Goal: Task Accomplishment & Management: Use online tool/utility

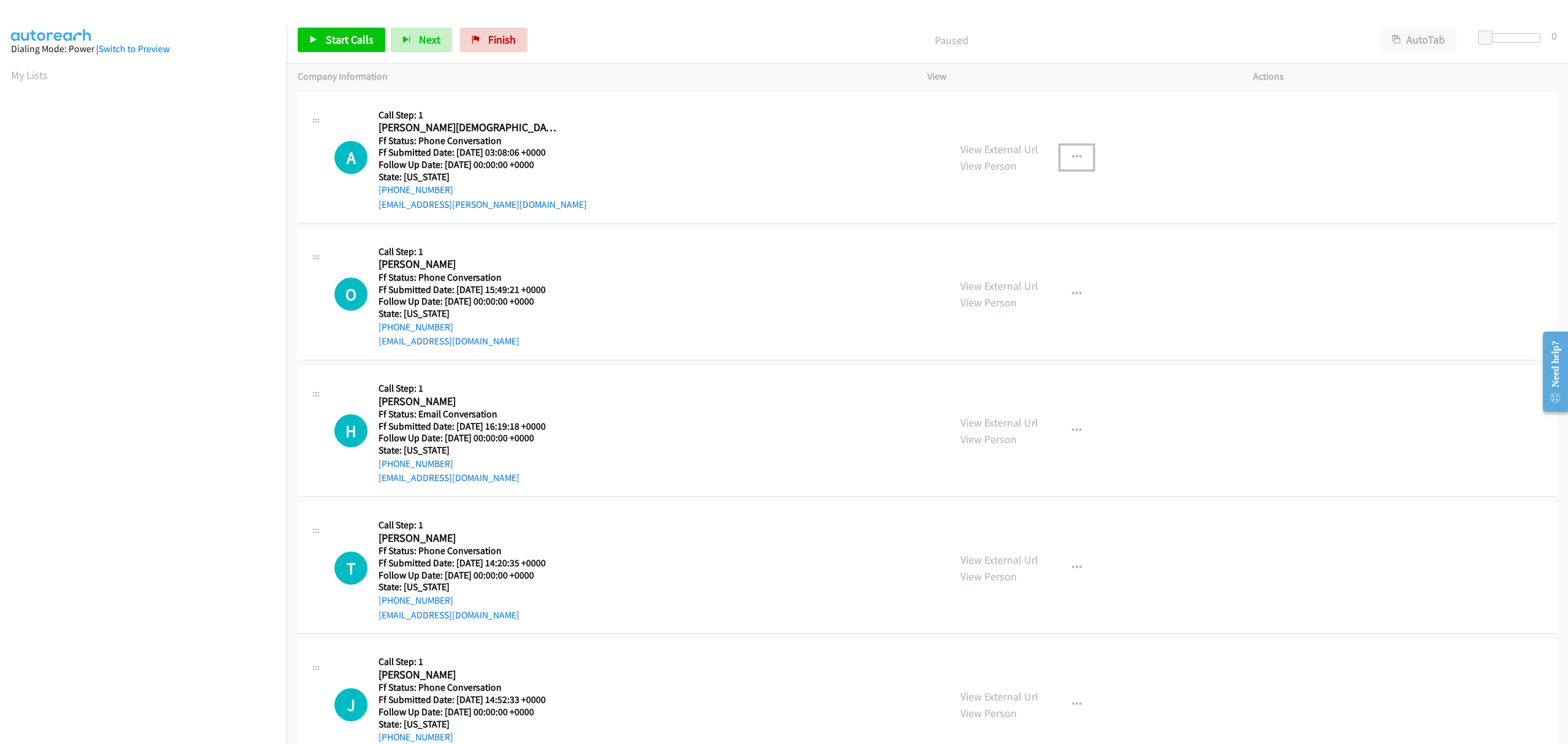
click at [1080, 155] on button "button" at bounding box center [1076, 157] width 33 height 25
click at [982, 231] on link "Skip Call" at bounding box center [1011, 237] width 163 height 25
click at [1072, 431] on icon "button" at bounding box center [1077, 430] width 10 height 10
click at [982, 508] on link "Skip Call" at bounding box center [1011, 511] width 163 height 25
drag, startPoint x: 328, startPoint y: 37, endPoint x: 298, endPoint y: 61, distance: 38.4
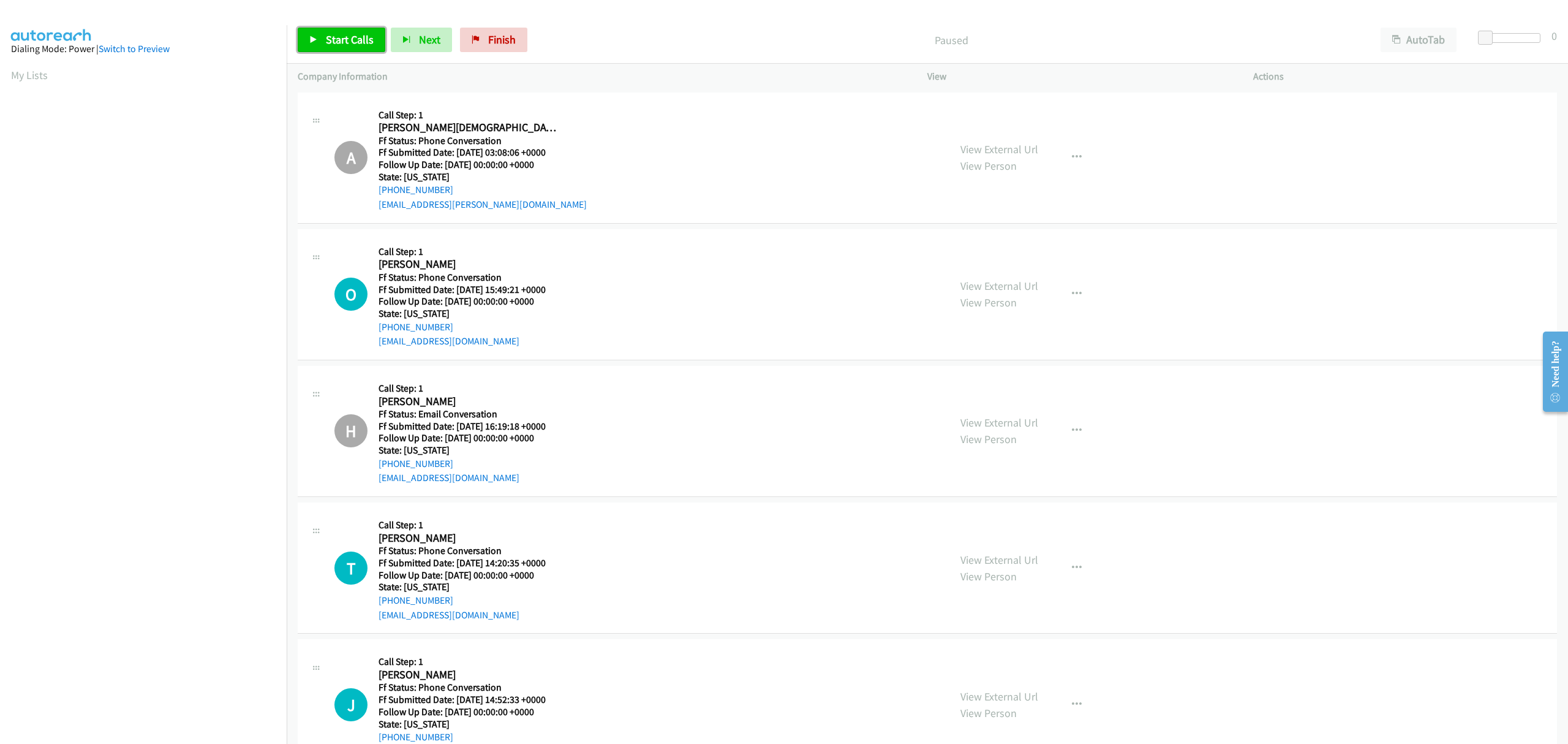
click at [328, 36] on span "Start Calls" at bounding box center [349, 40] width 47 height 14
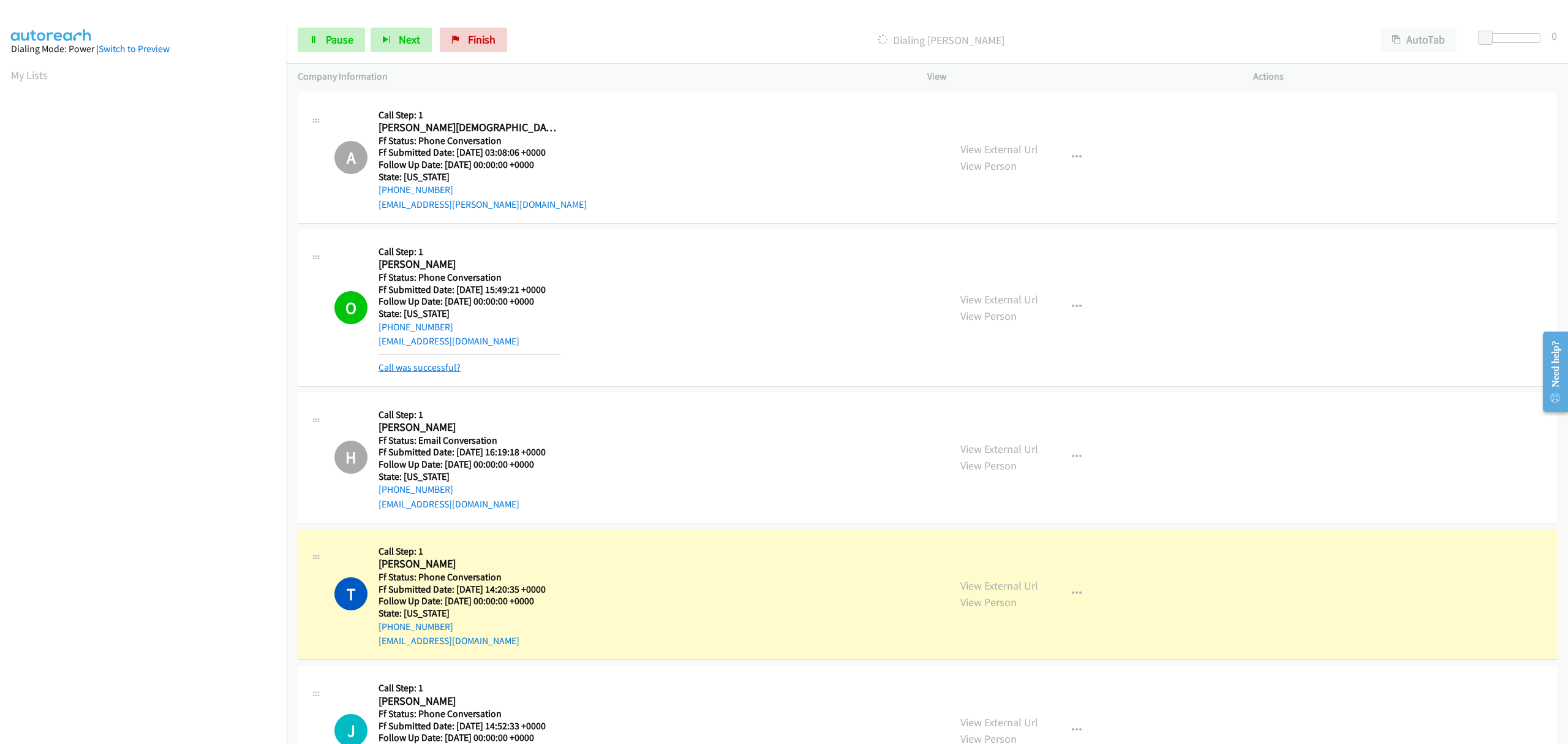
click at [427, 368] on link "Call was successful?" at bounding box center [419, 367] width 82 height 12
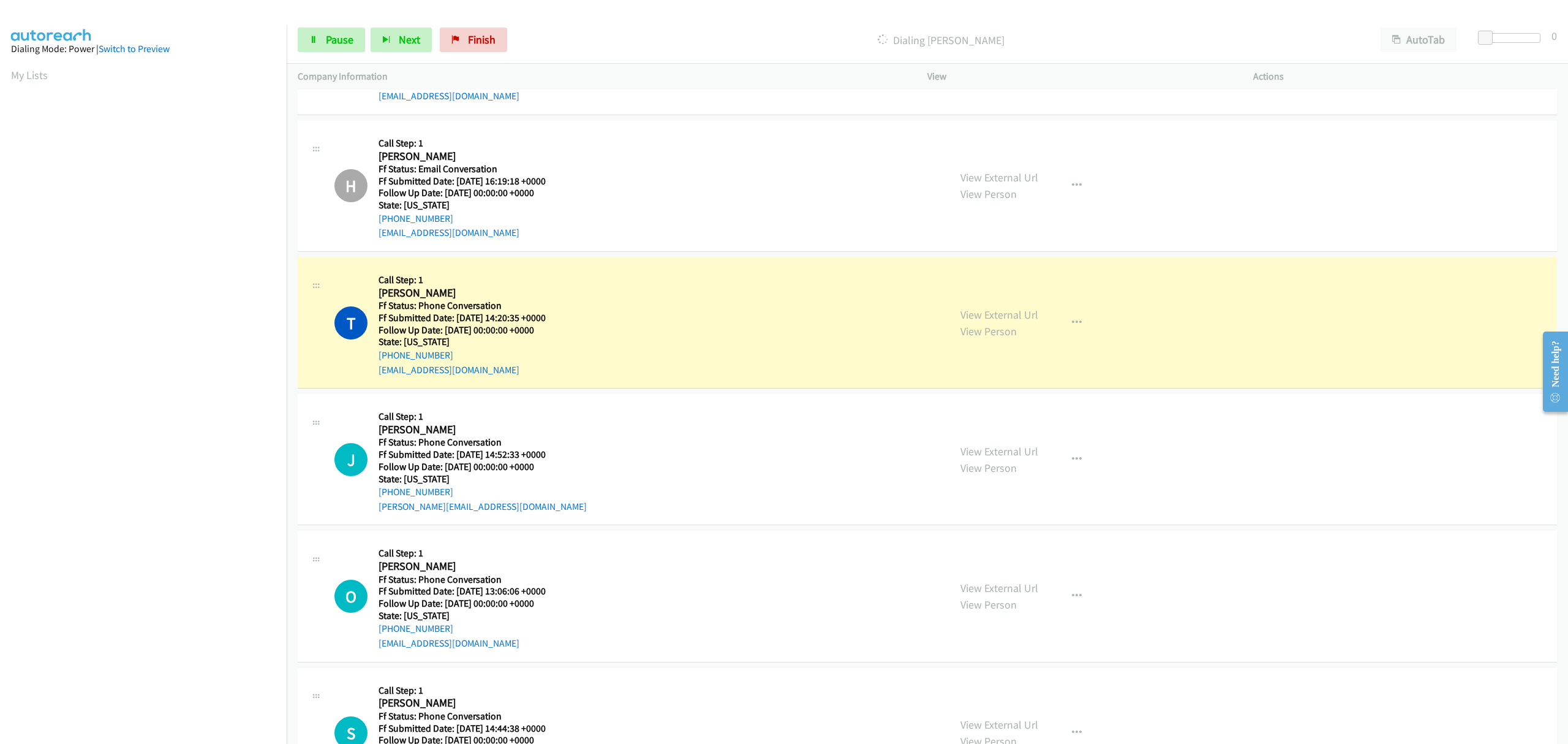
scroll to position [326, 0]
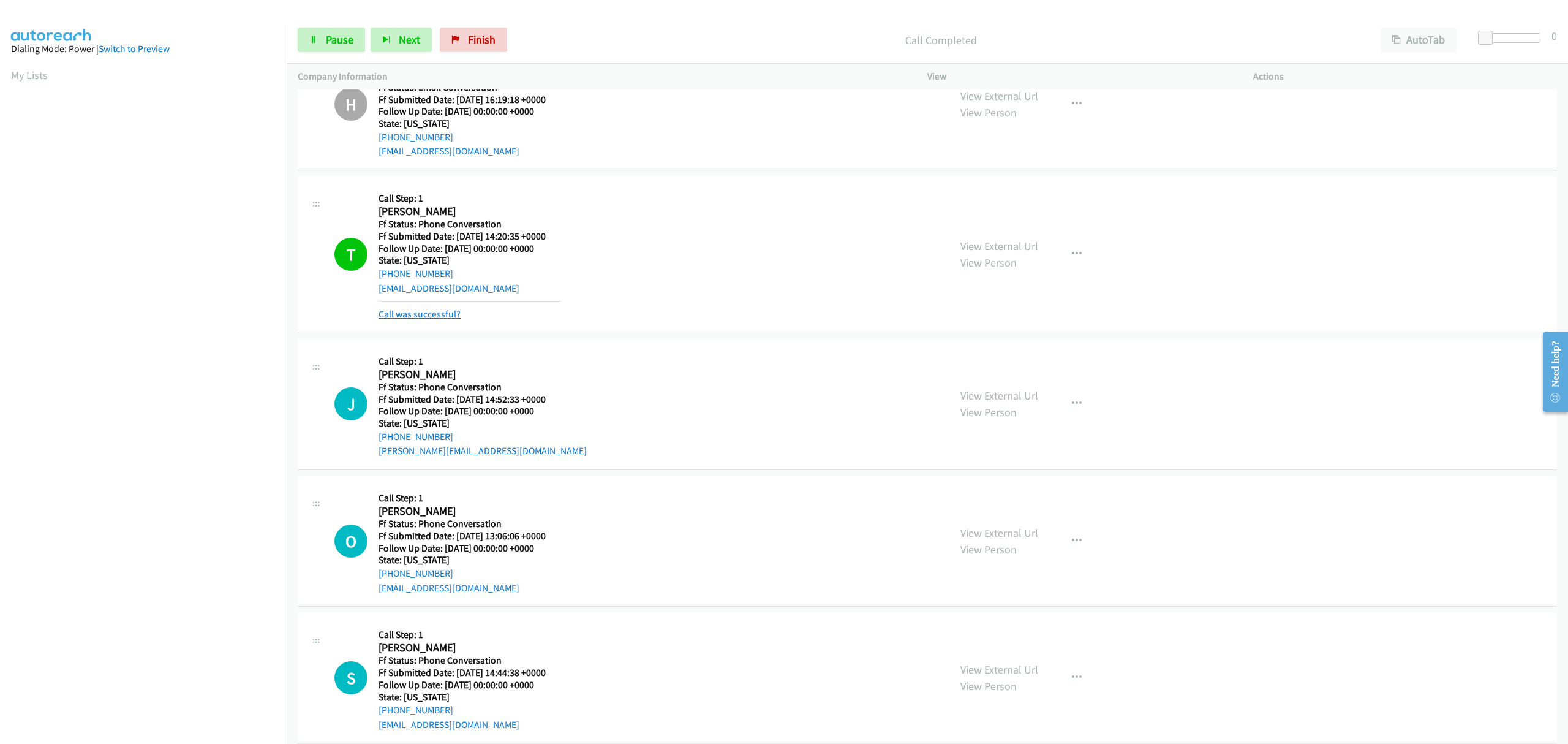
click at [449, 312] on link "Call was successful?" at bounding box center [419, 314] width 82 height 12
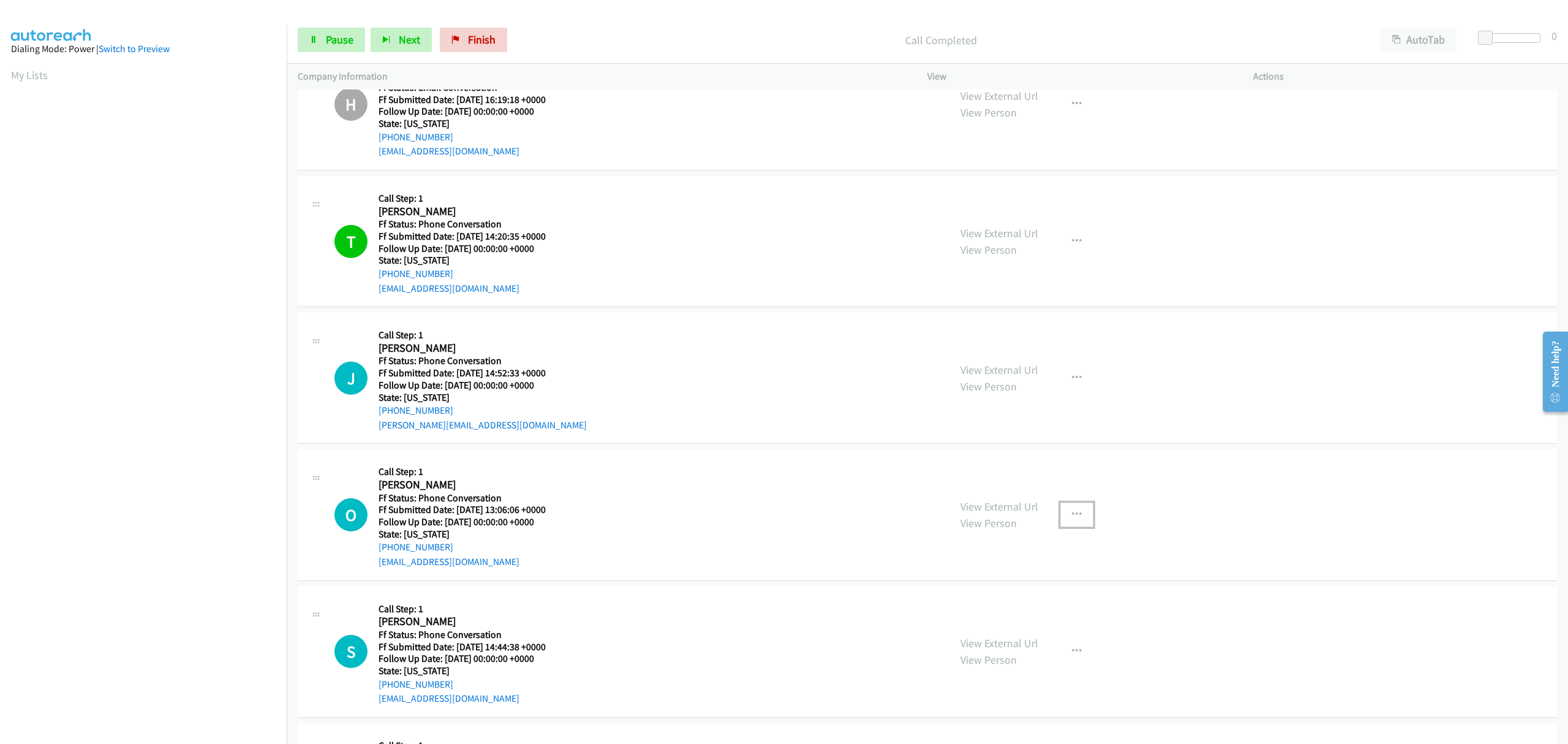
click at [1072, 515] on icon "button" at bounding box center [1077, 514] width 10 height 10
click at [968, 590] on link "Skip Call" at bounding box center [1011, 595] width 163 height 25
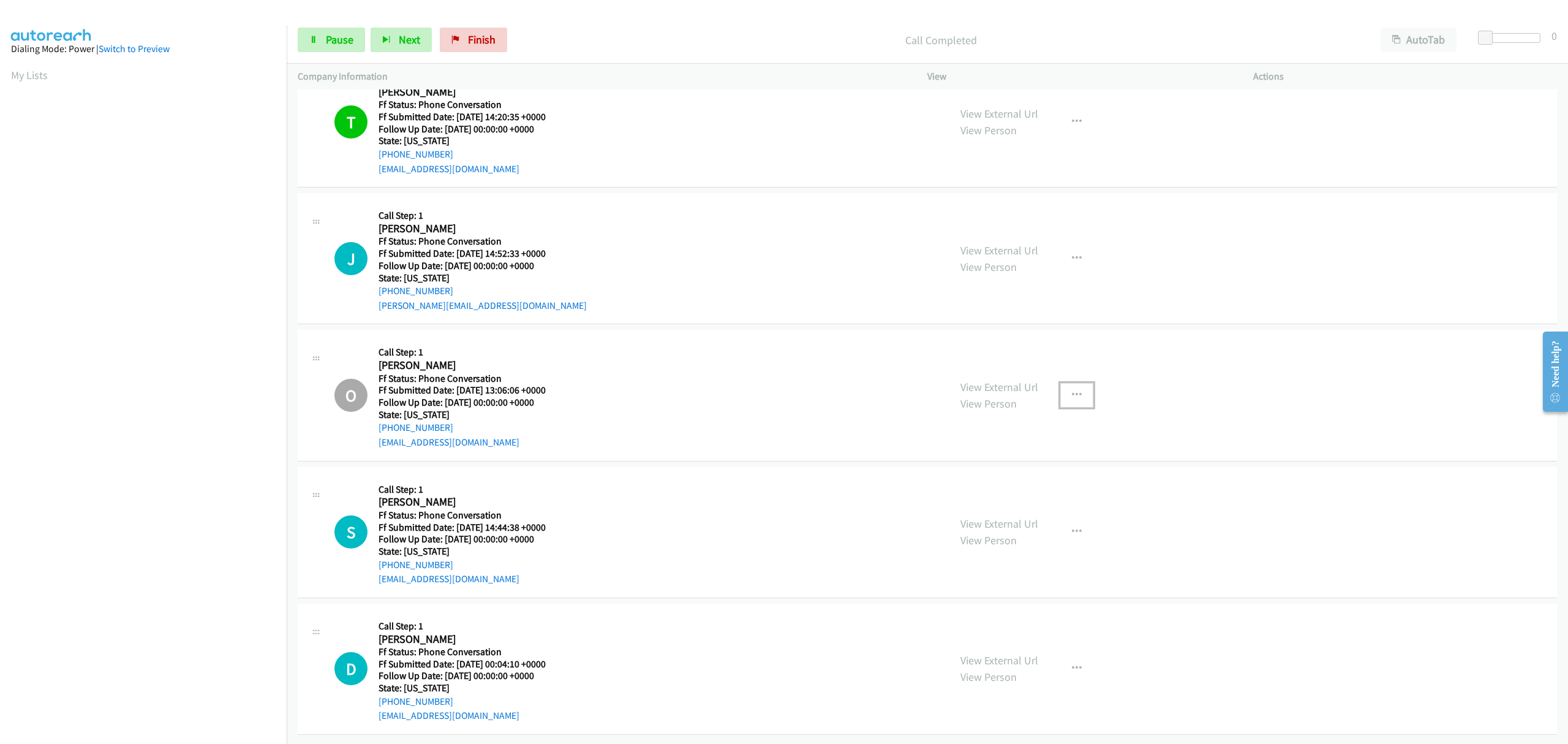
scroll to position [459, 0]
click at [1072, 526] on icon "button" at bounding box center [1077, 531] width 10 height 10
click at [977, 600] on link "Skip Call" at bounding box center [1011, 611] width 163 height 25
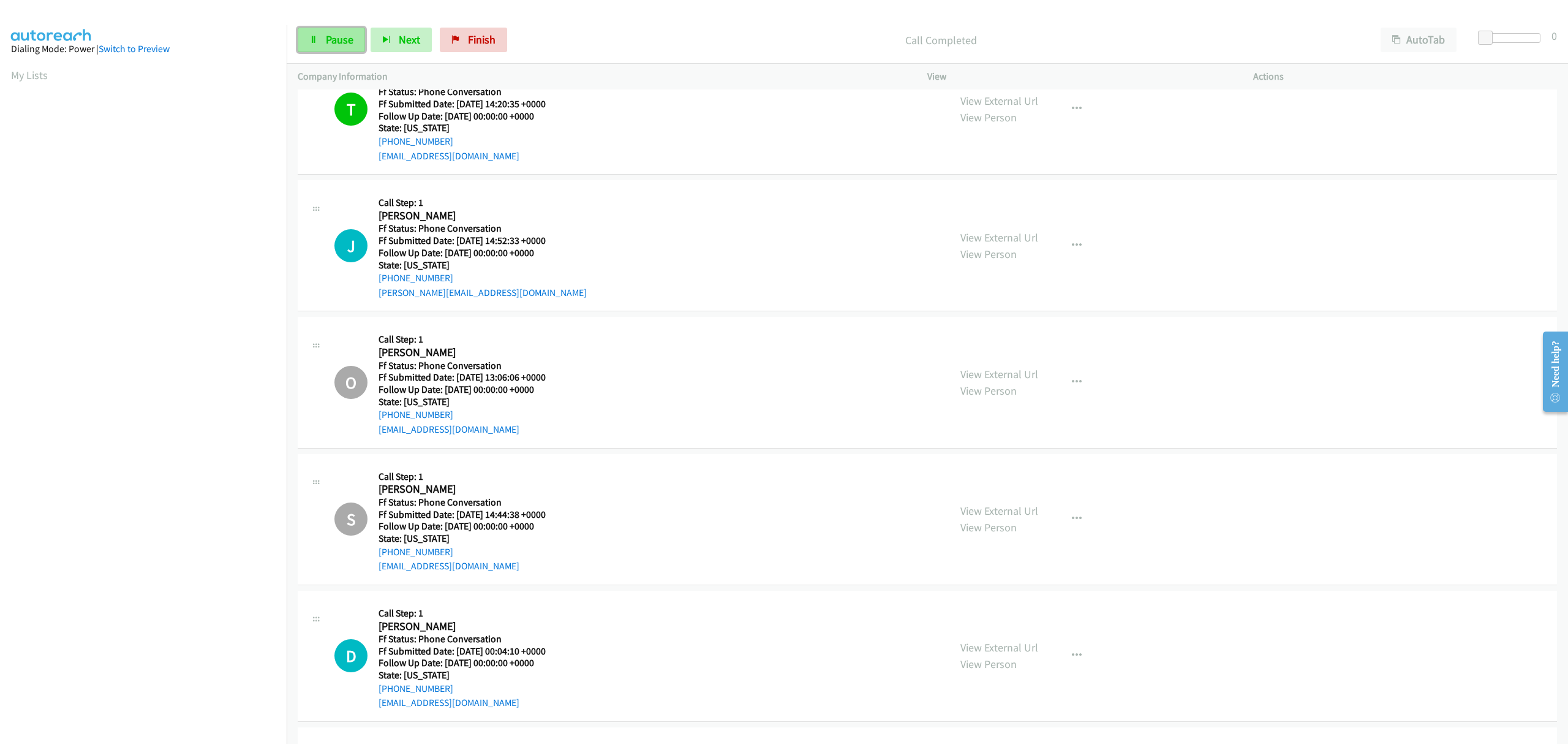
click at [339, 46] on span "Pause" at bounding box center [339, 40] width 28 height 14
click at [339, 45] on span "Start Calls" at bounding box center [349, 40] width 47 height 14
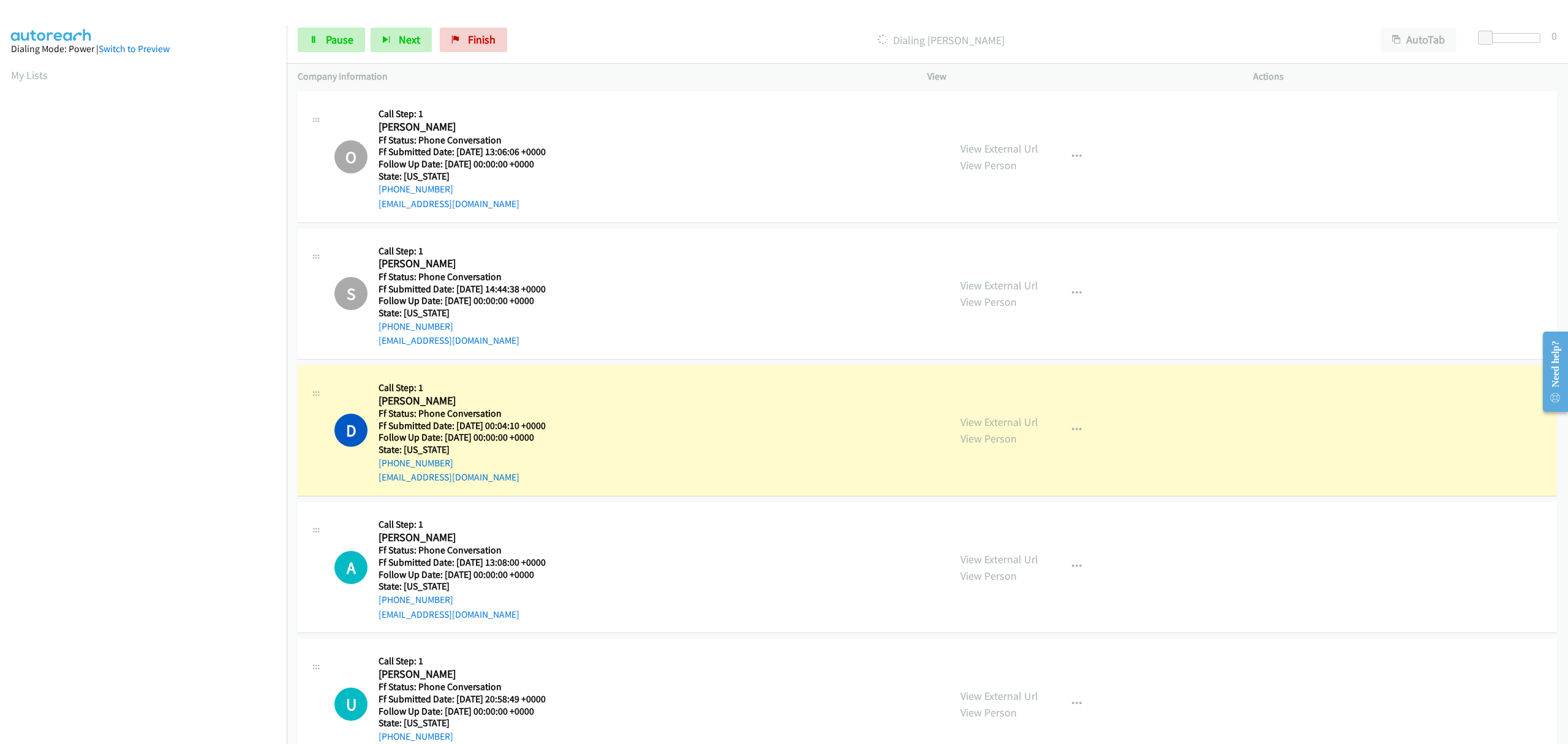
scroll to position [703, 0]
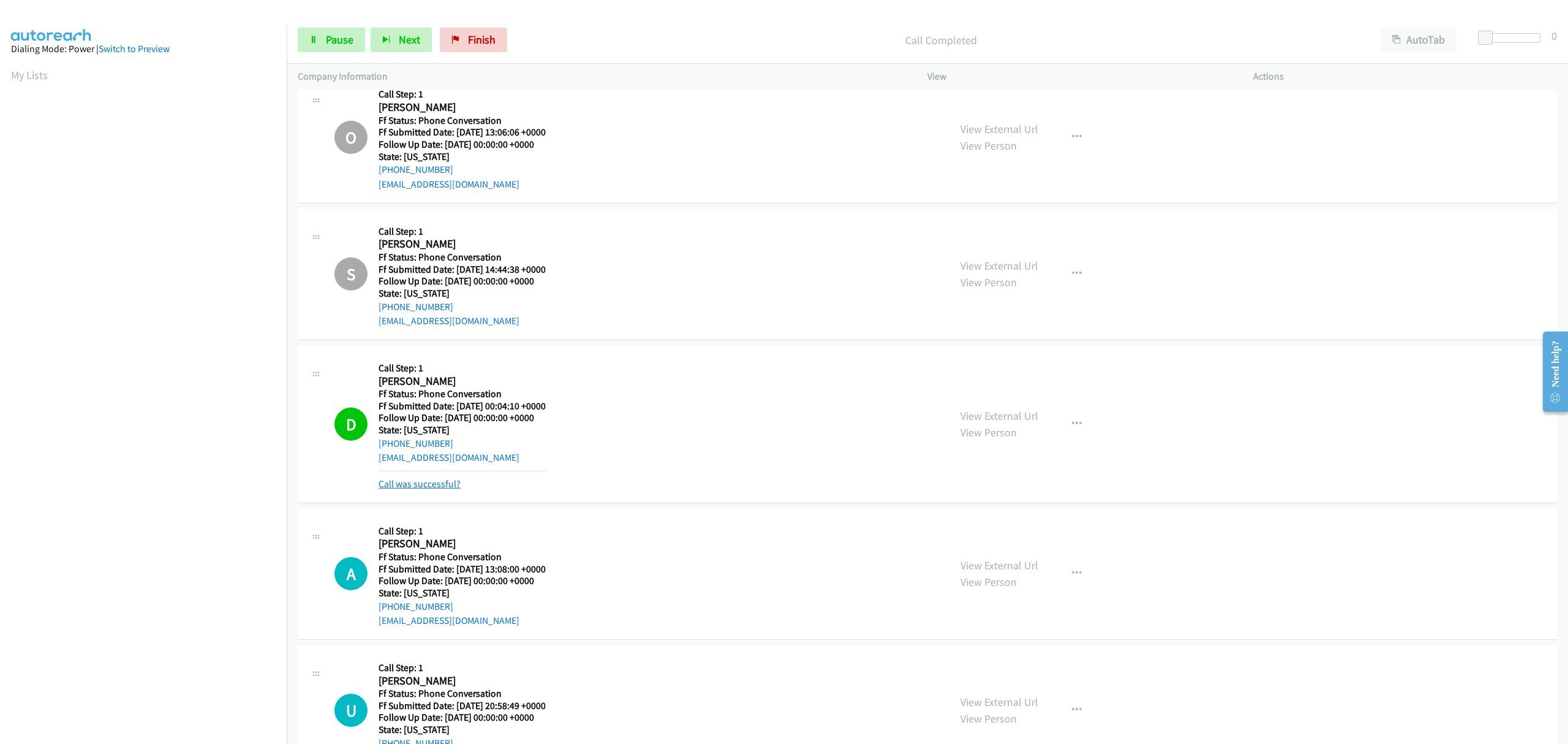
click at [445, 484] on link "Call was successful?" at bounding box center [419, 484] width 82 height 12
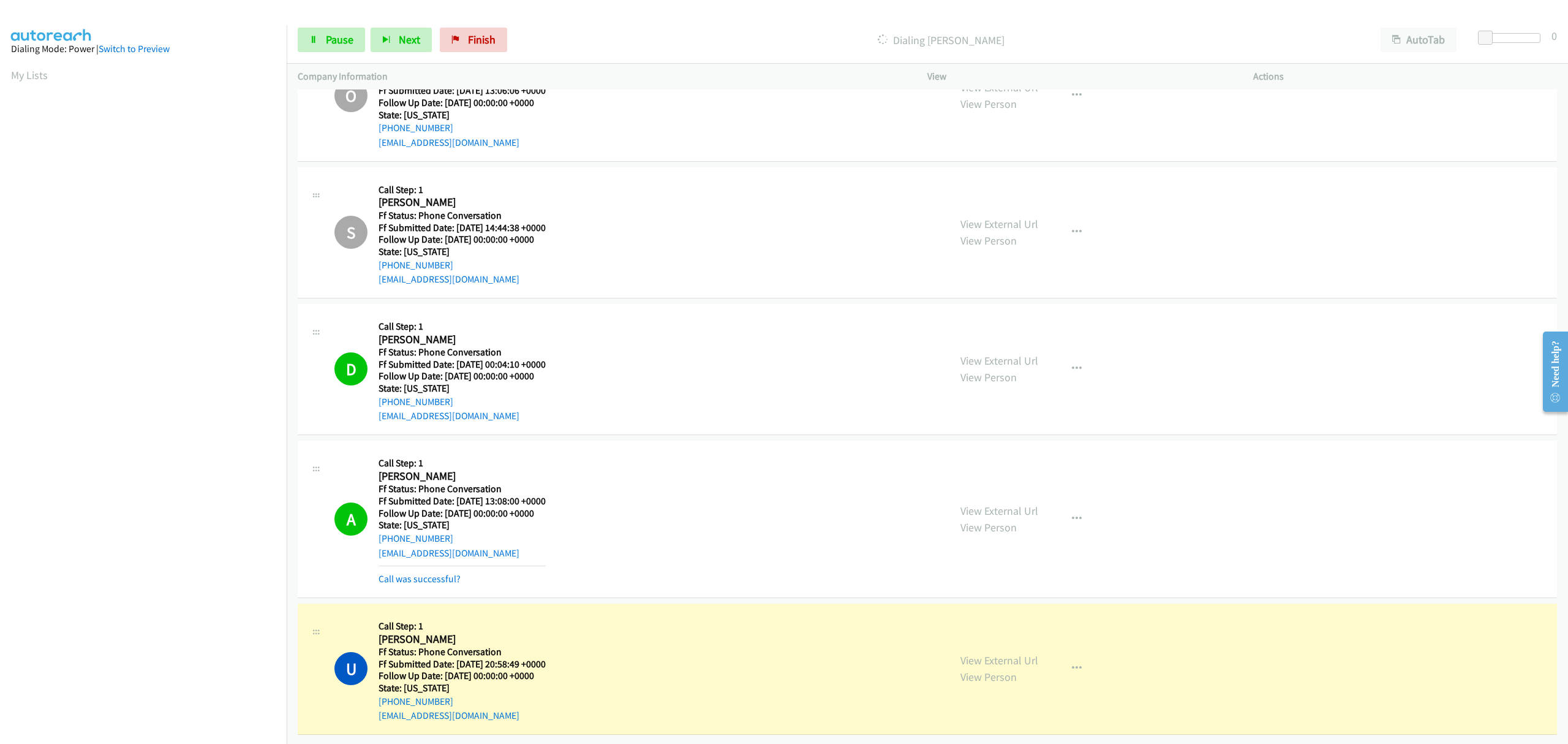
scroll to position [759, 0]
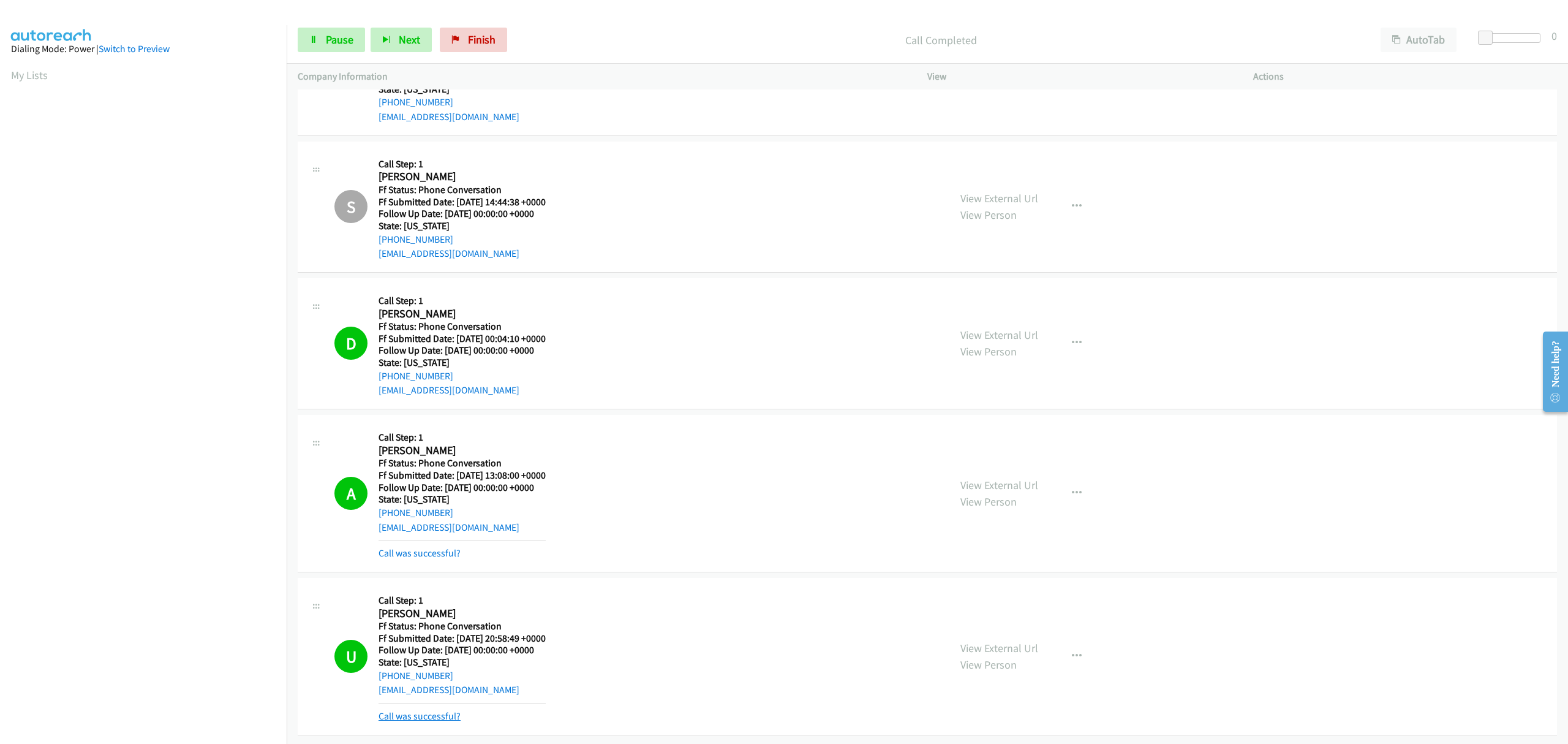
click at [426, 710] on link "Call was successful?" at bounding box center [419, 716] width 82 height 12
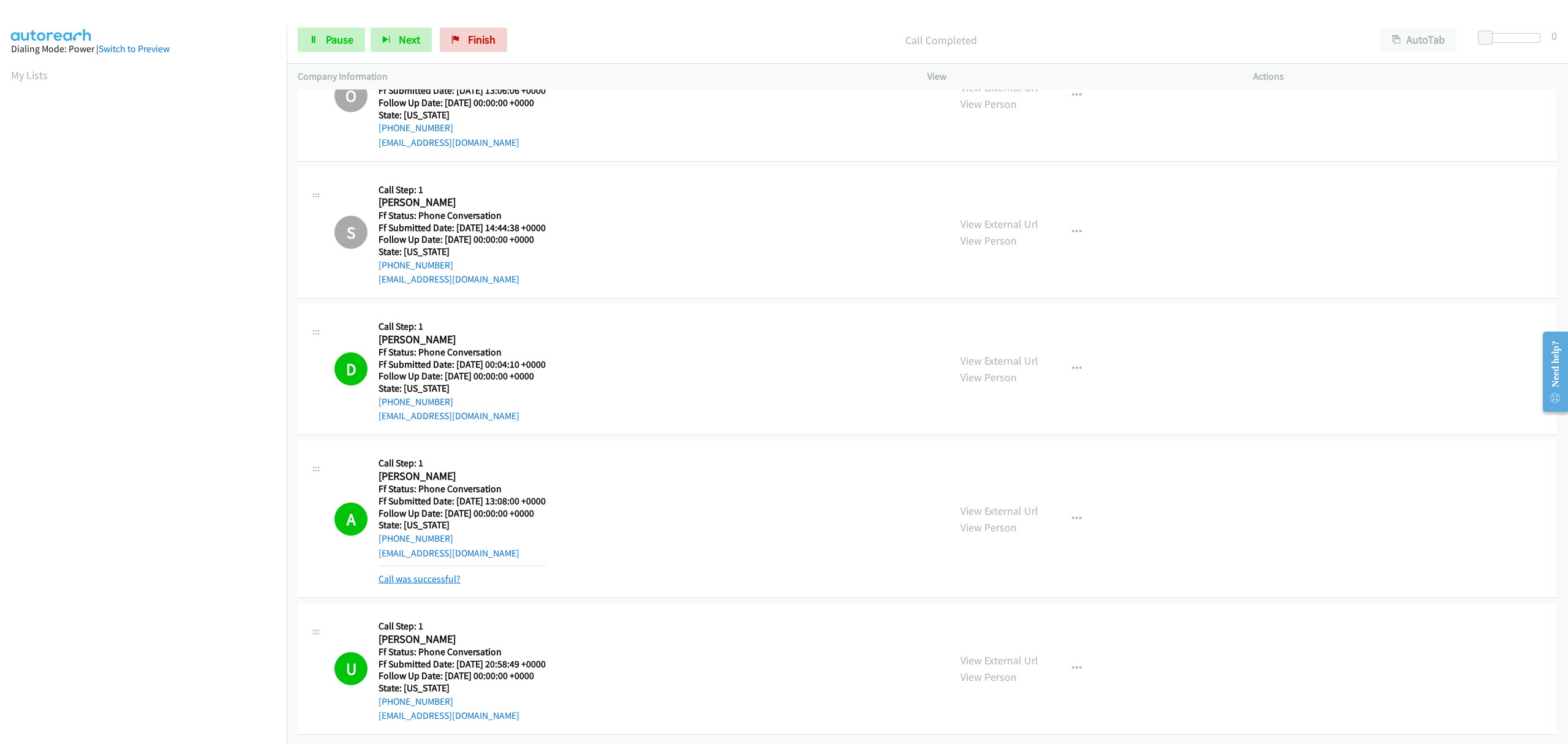
click at [435, 573] on link "Call was successful?" at bounding box center [419, 579] width 82 height 12
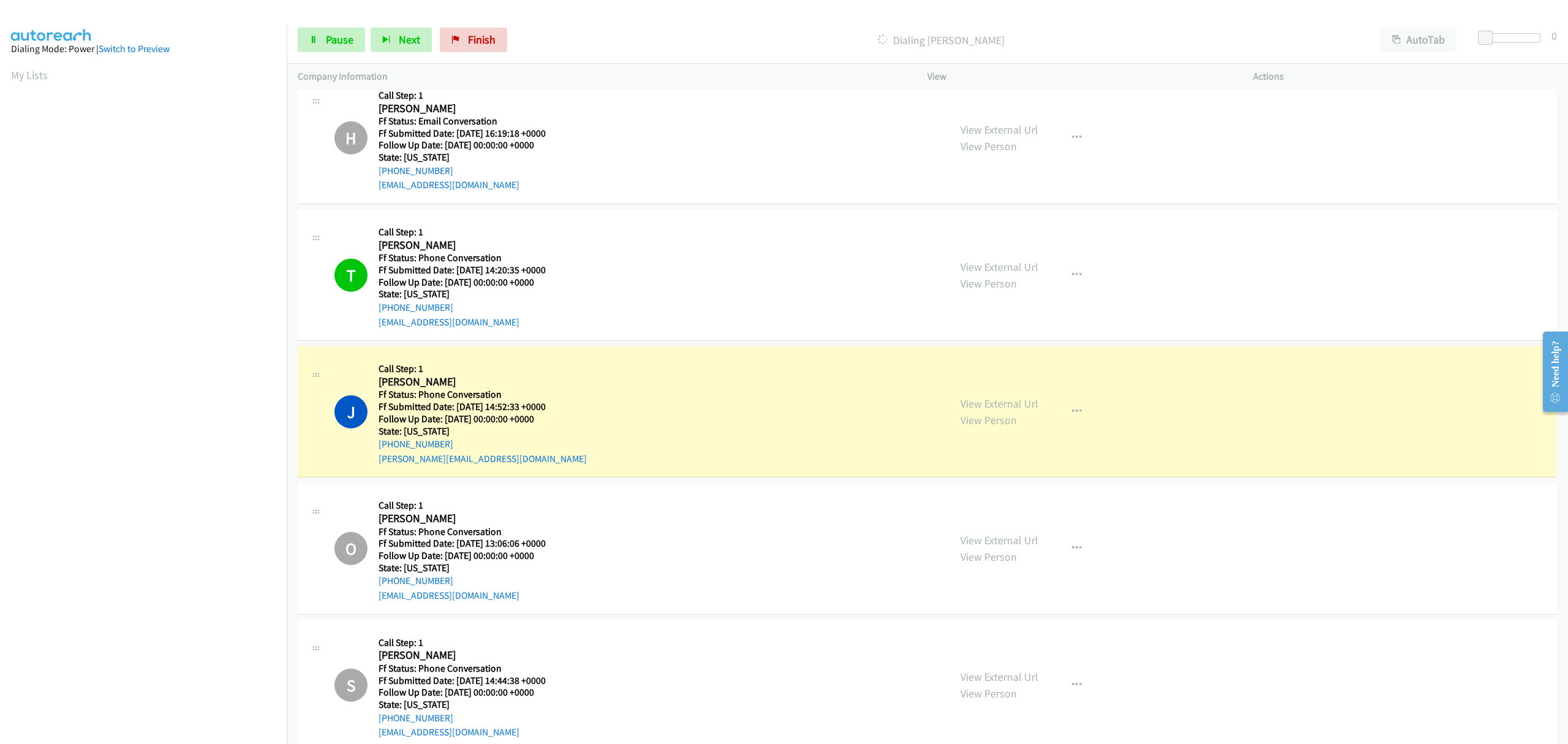
scroll to position [242, 0]
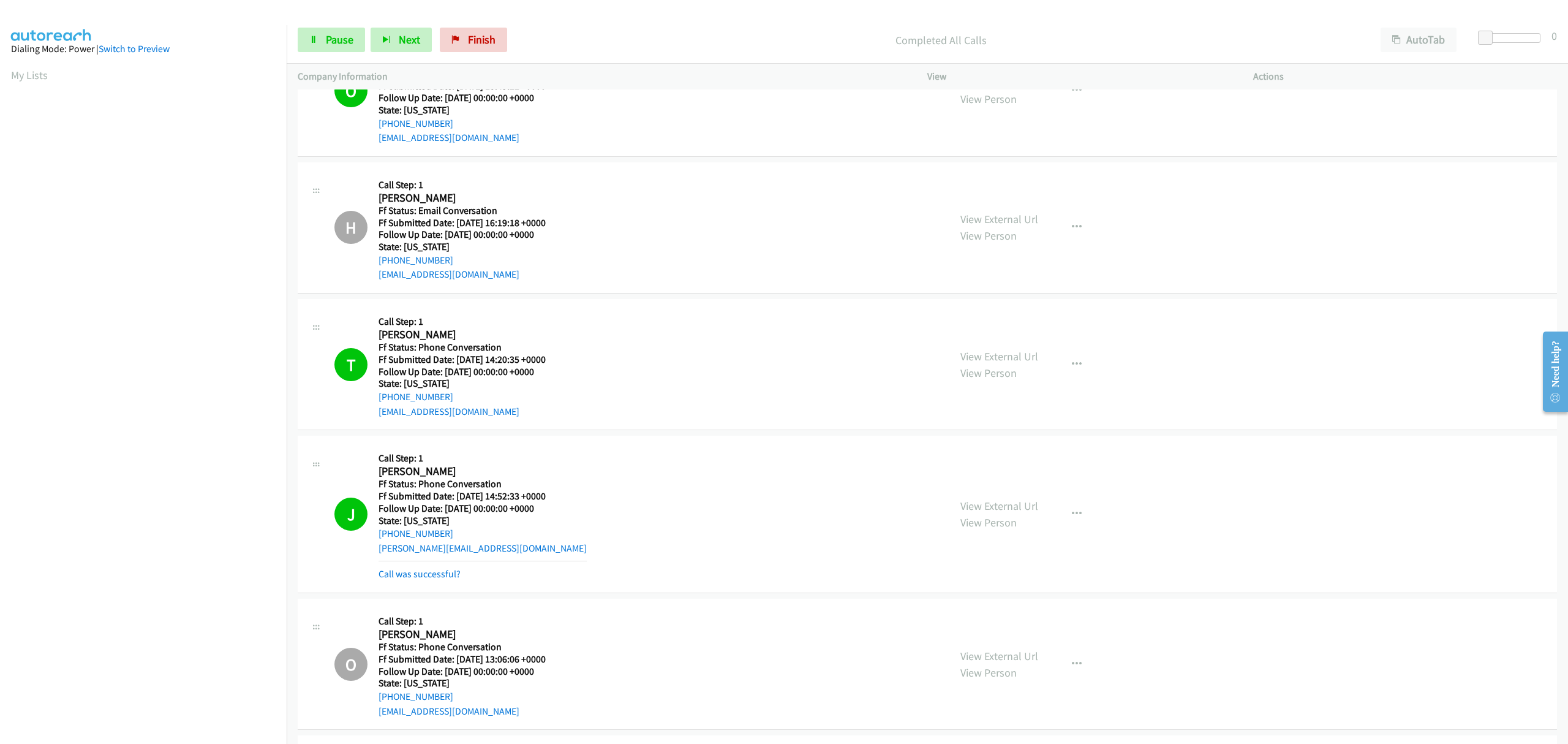
click at [423, 567] on mb0 "Call was successful?" at bounding box center [483, 571] width 209 height 21
click at [426, 575] on link "Call was successful?" at bounding box center [419, 574] width 82 height 12
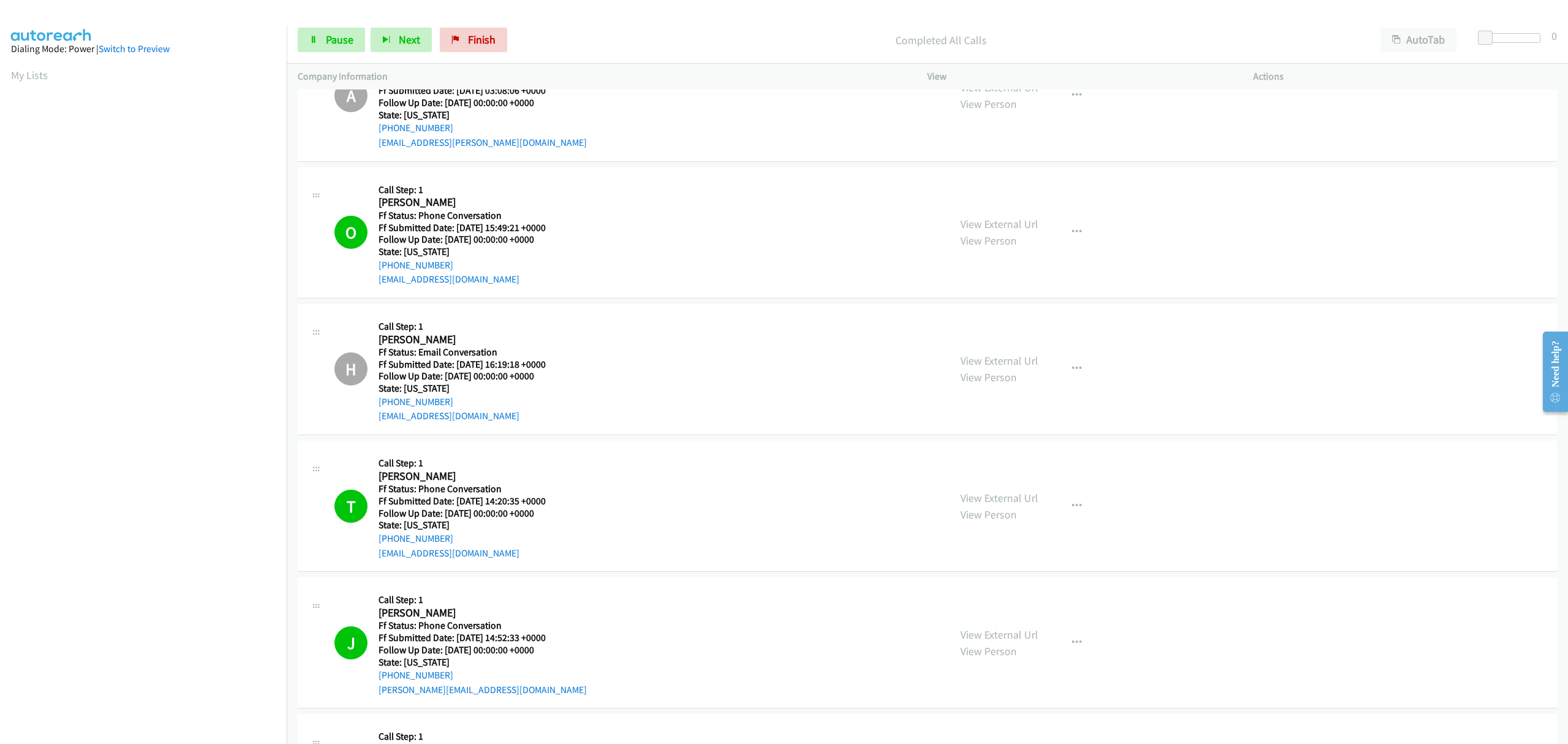
scroll to position [0, 0]
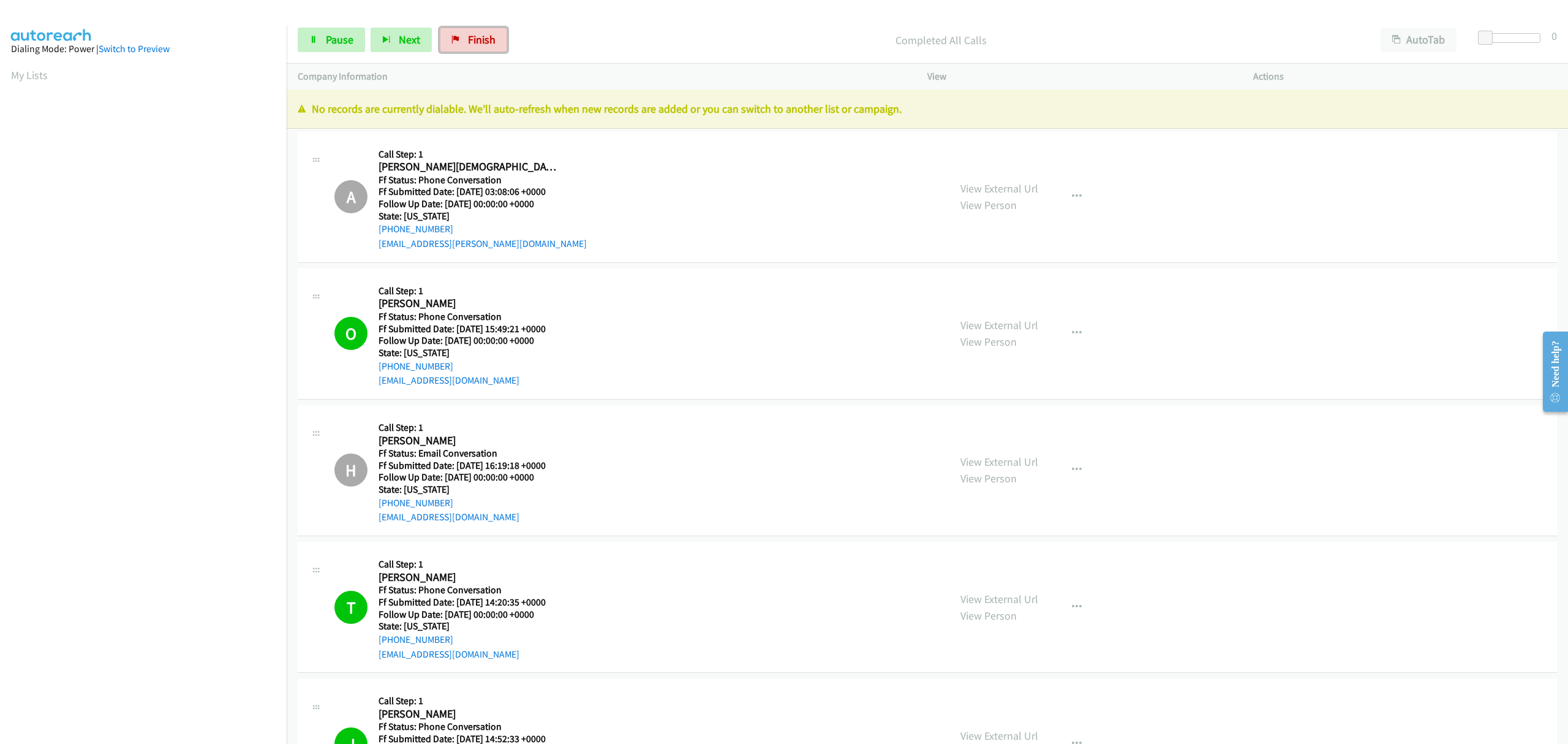
drag, startPoint x: 477, startPoint y: 33, endPoint x: 873, endPoint y: 53, distance: 396.5
click at [477, 33] on span "Finish" at bounding box center [482, 40] width 28 height 14
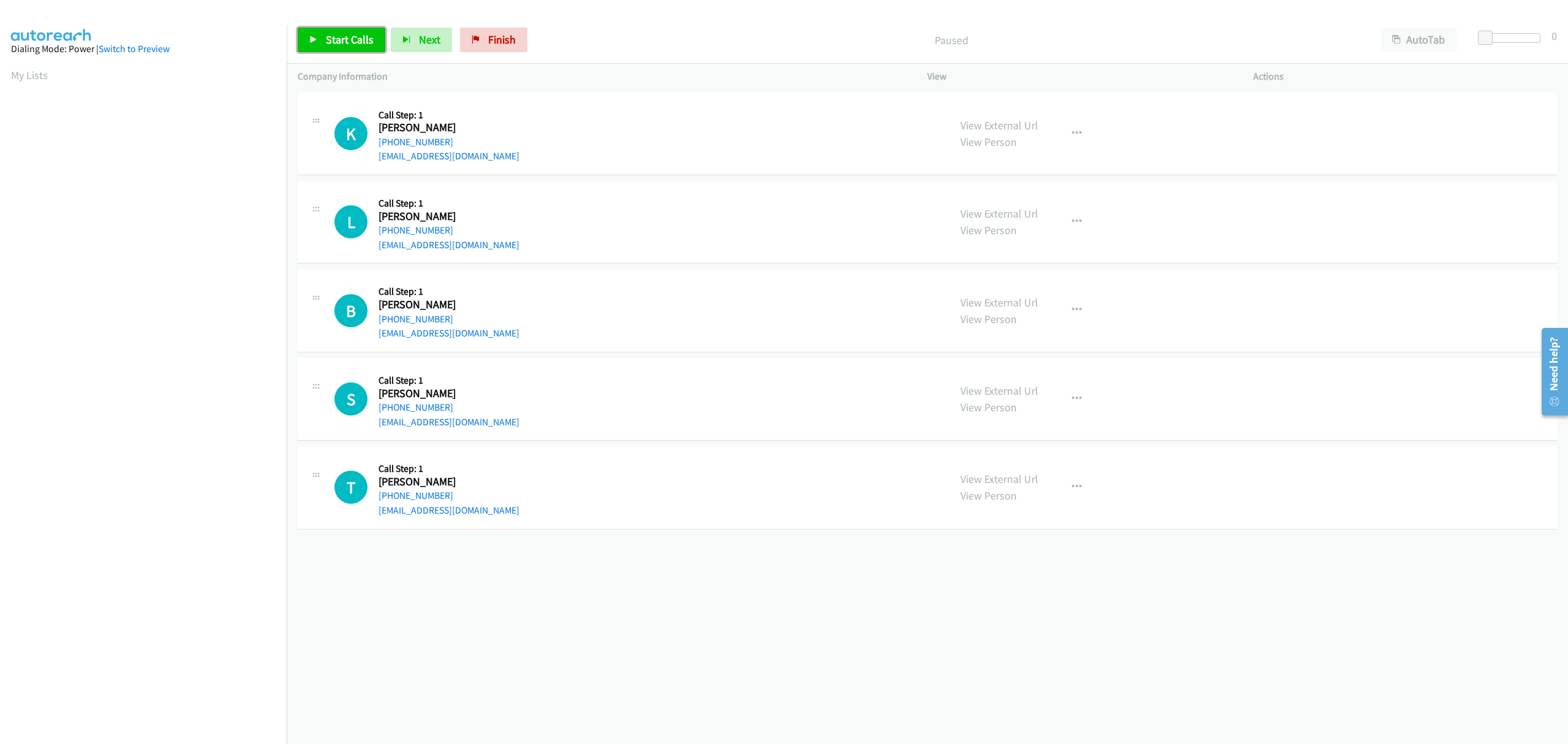
click at [358, 40] on span "Start Calls" at bounding box center [349, 40] width 47 height 14
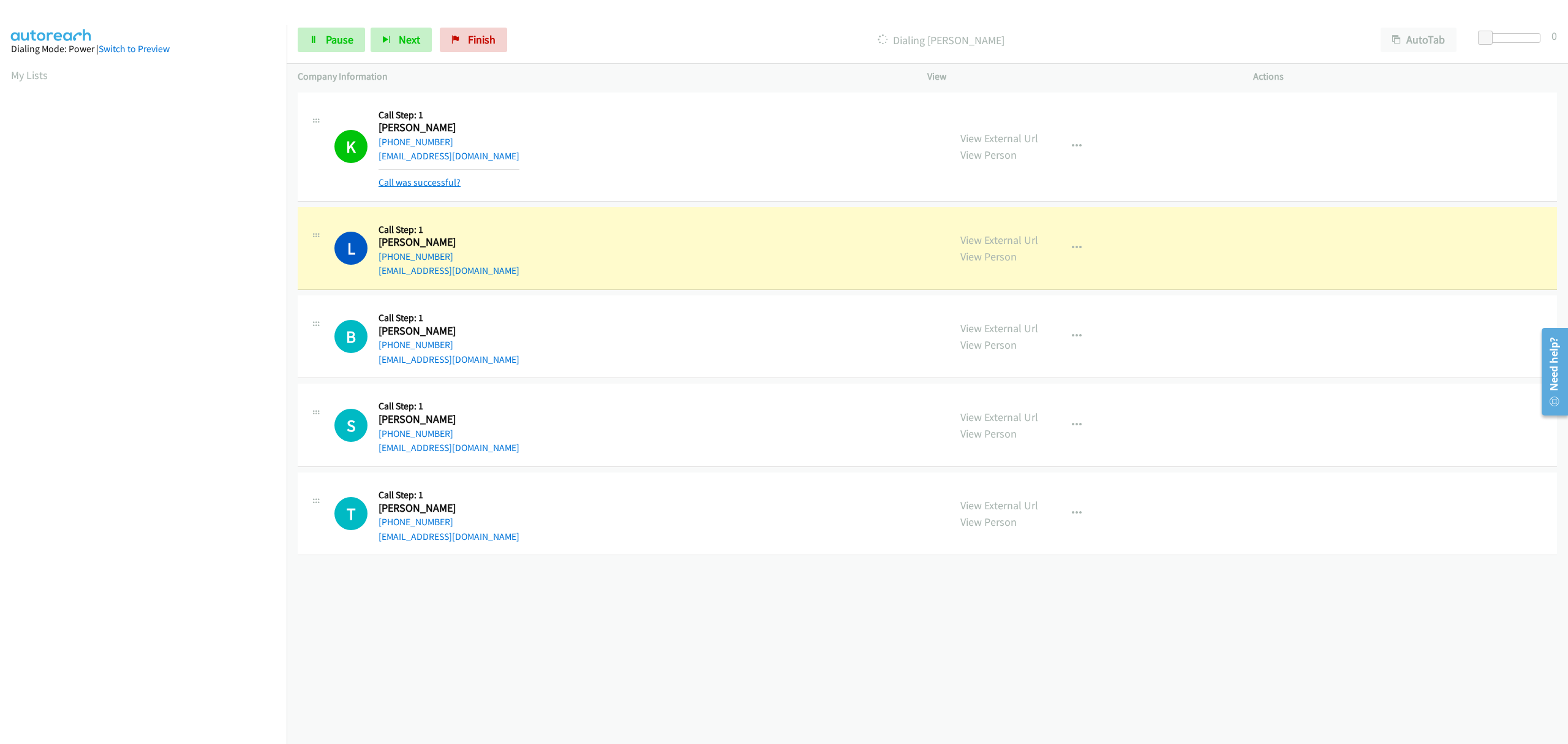
click at [431, 180] on link "Call was successful?" at bounding box center [419, 182] width 82 height 12
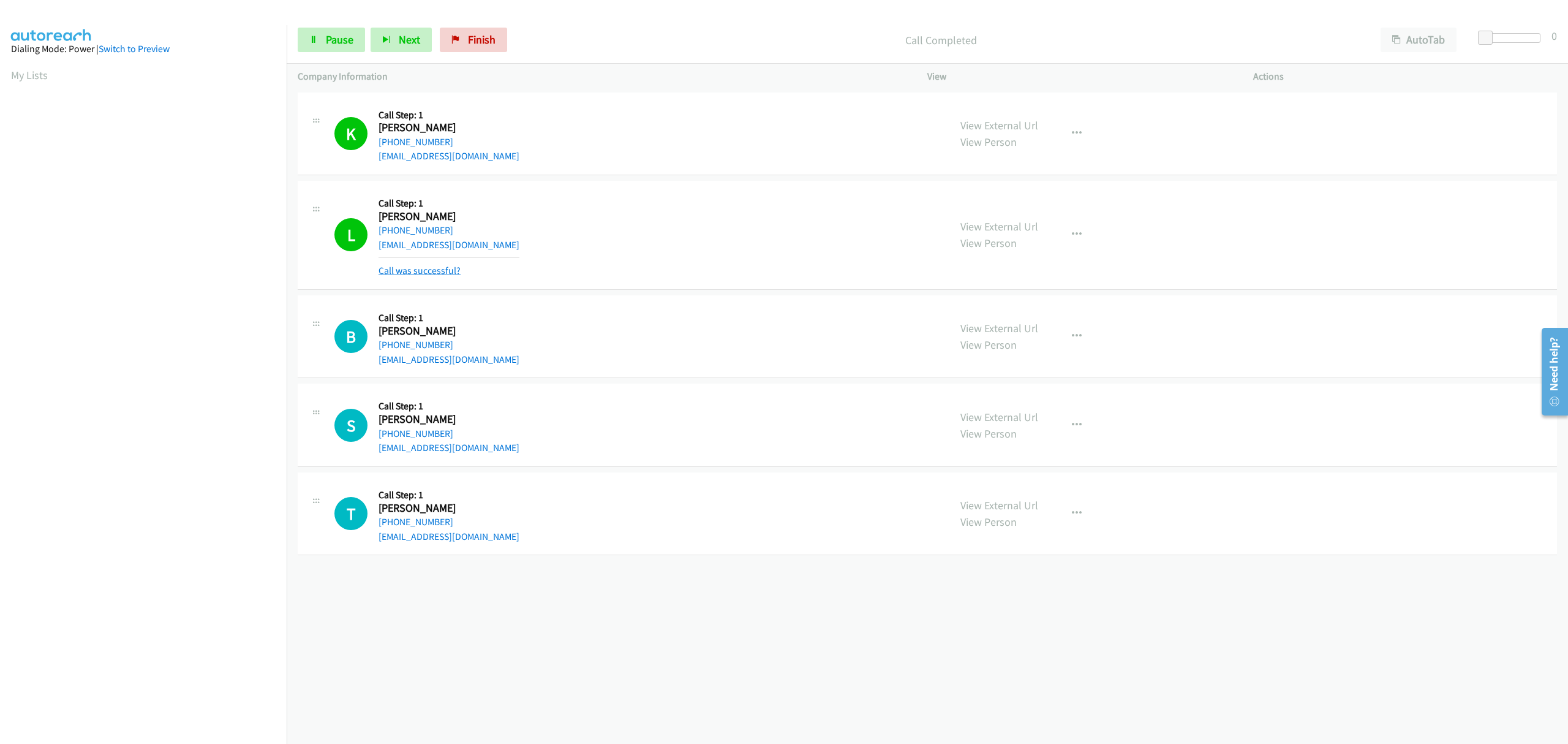
click at [403, 268] on link "Call was successful?" at bounding box center [419, 270] width 82 height 12
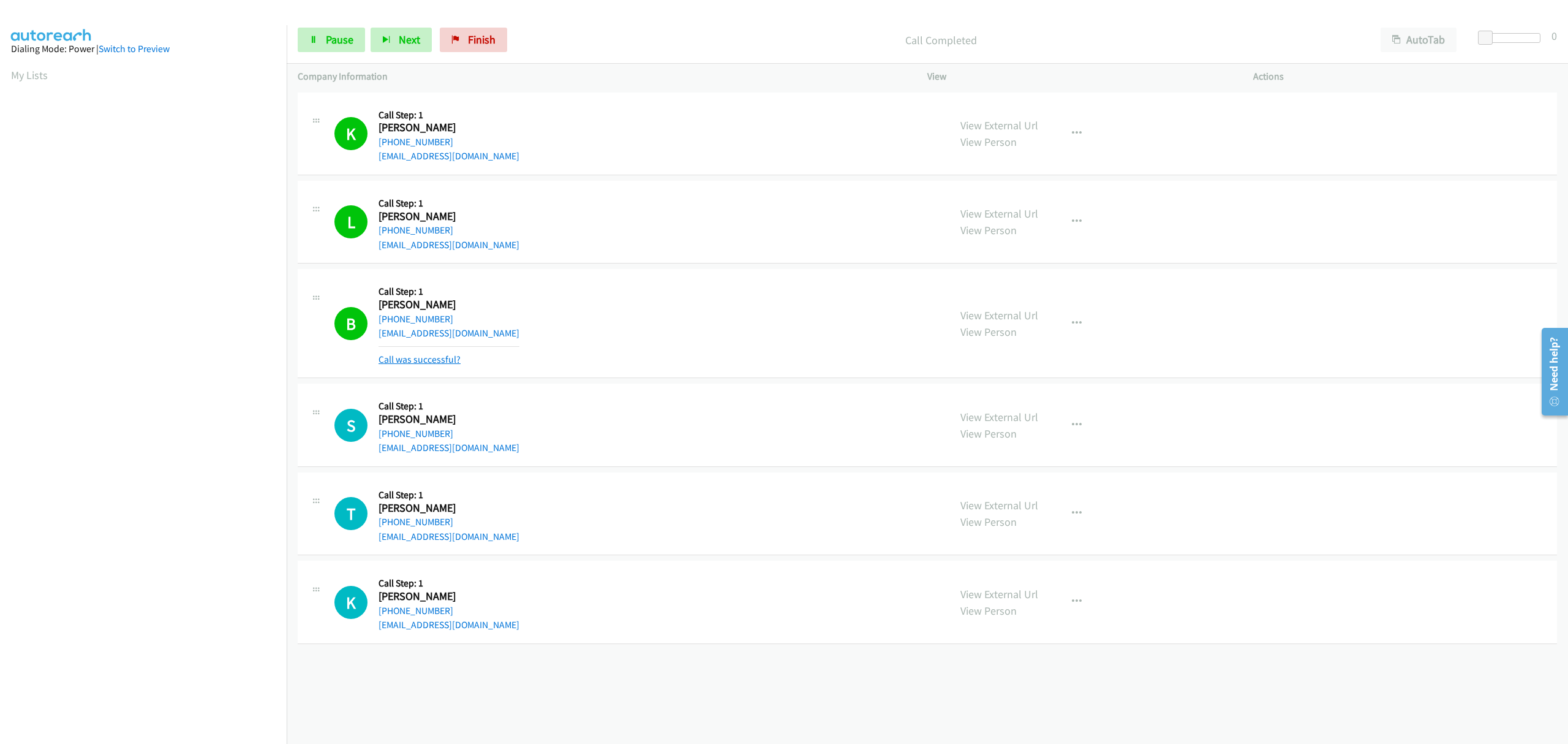
click at [420, 361] on link "Call was successful?" at bounding box center [419, 359] width 82 height 12
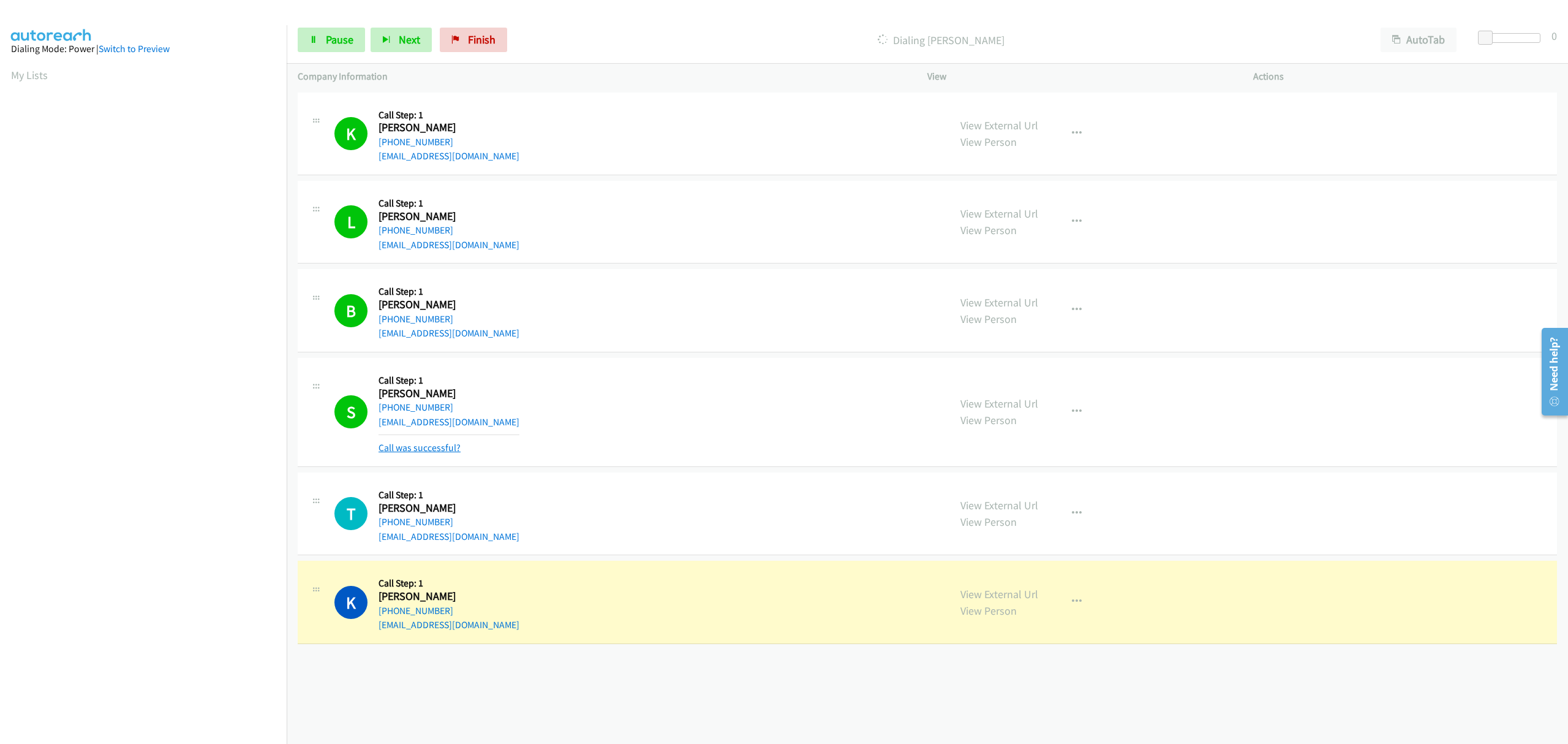
click at [431, 447] on link "Call was successful?" at bounding box center [419, 447] width 82 height 12
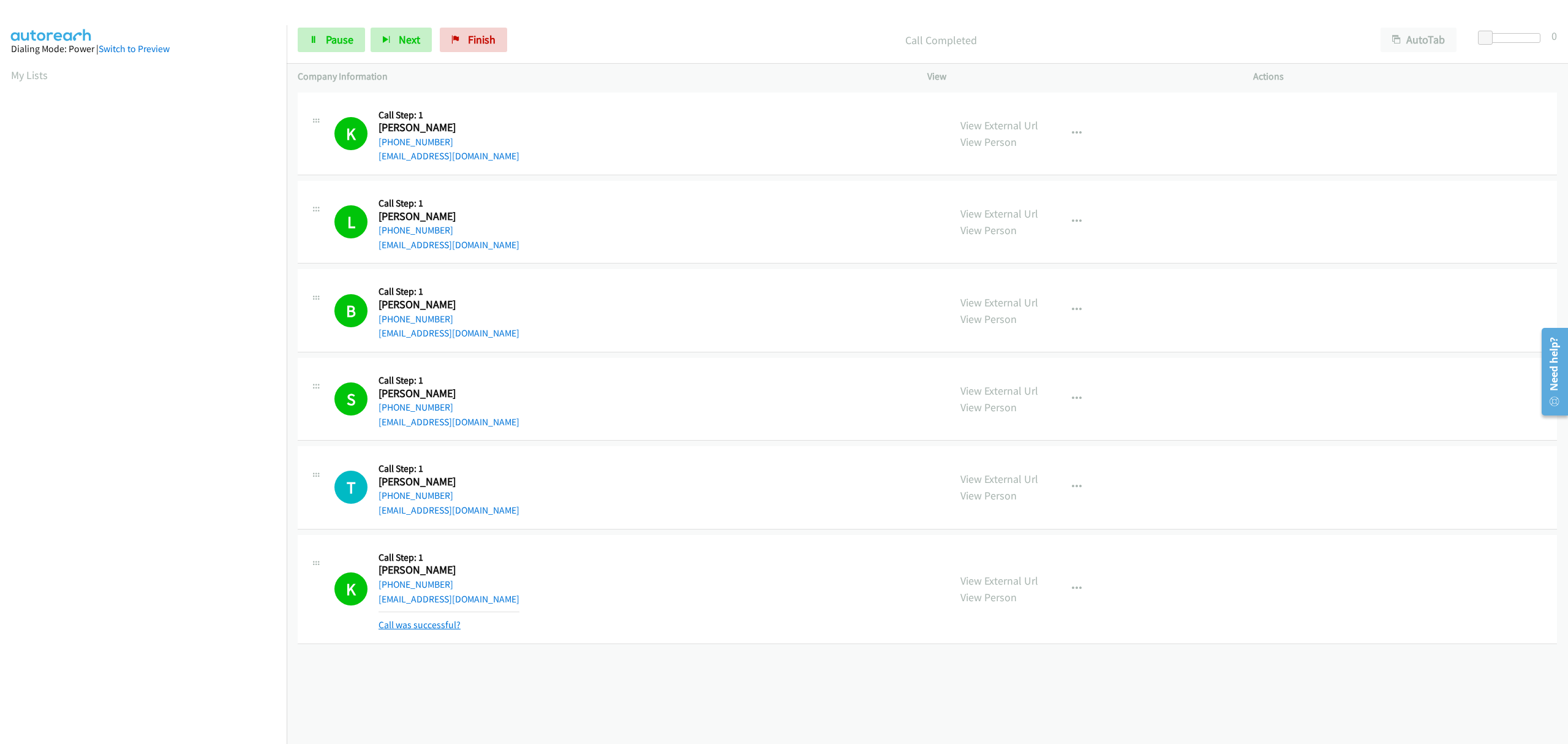
click at [421, 627] on link "Call was successful?" at bounding box center [419, 624] width 82 height 12
drag, startPoint x: 982, startPoint y: 564, endPoint x: 1068, endPoint y: 385, distance: 198.6
click at [1068, 385] on div "View External Url View Person View External Url Email Schedule/Manage Callback …" at bounding box center [1118, 399] width 337 height 60
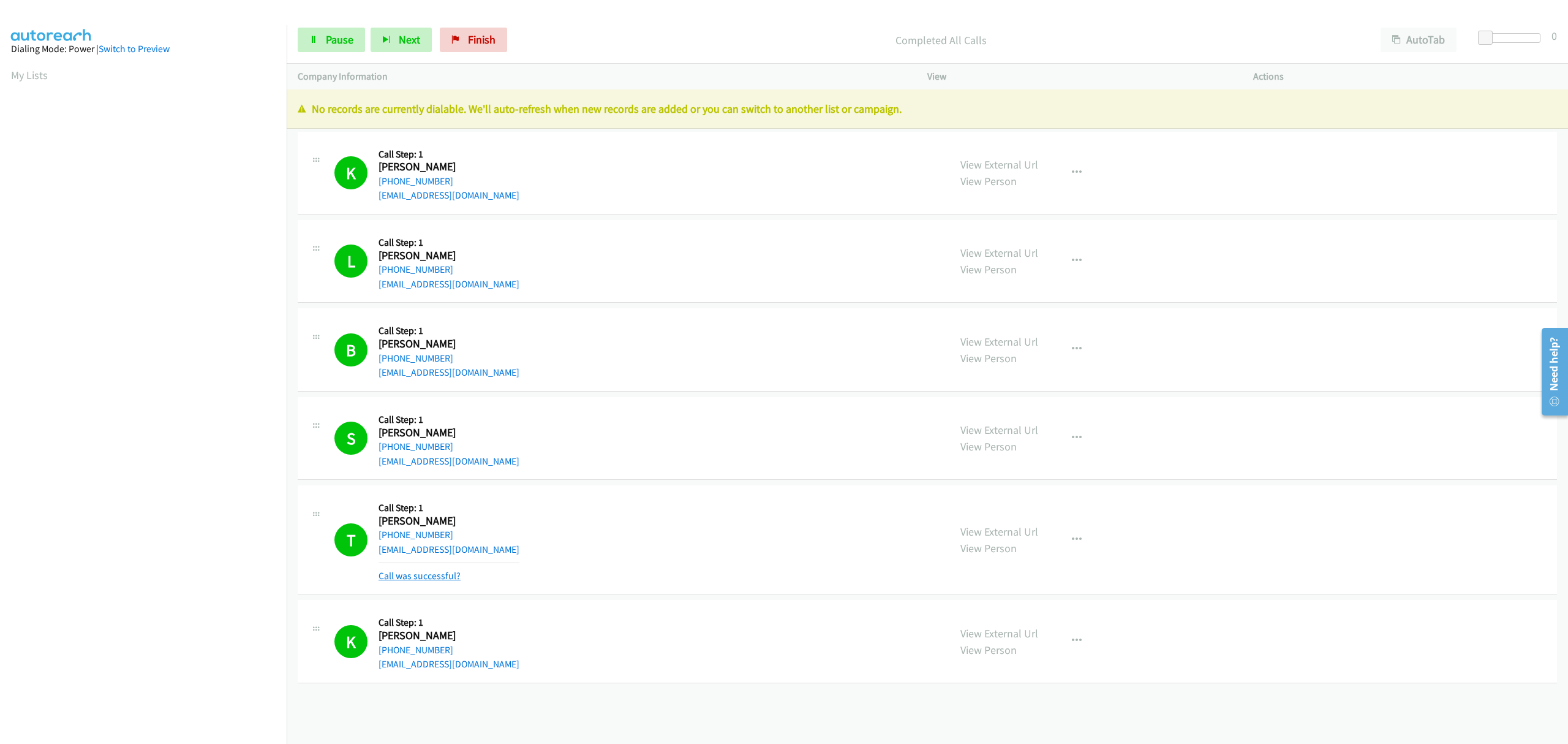
click at [429, 577] on link "Call was successful?" at bounding box center [419, 576] width 82 height 12
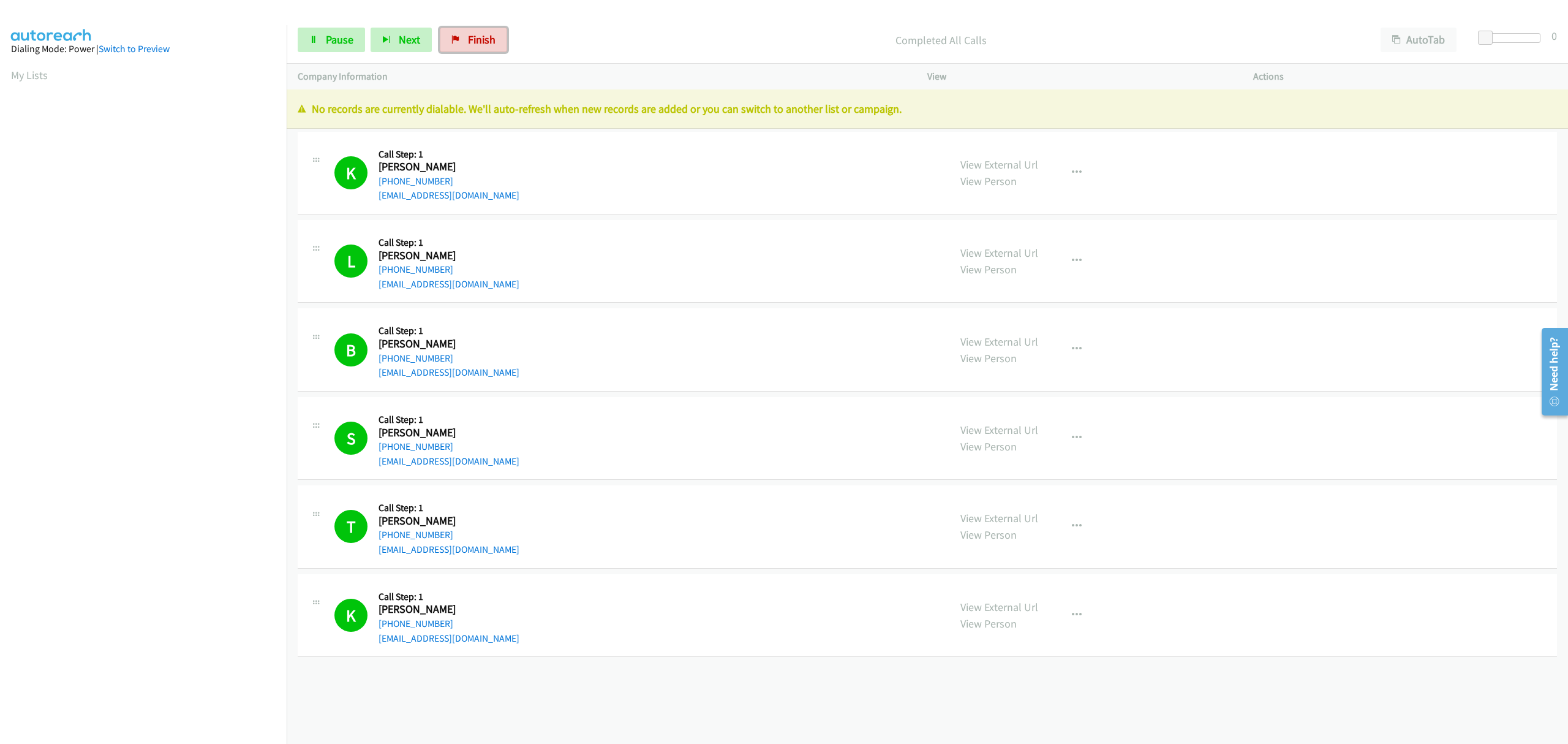
drag, startPoint x: 471, startPoint y: 45, endPoint x: 799, endPoint y: 92, distance: 331.4
click at [471, 45] on span "Finish" at bounding box center [482, 40] width 28 height 14
